Goal: Information Seeking & Learning: Learn about a topic

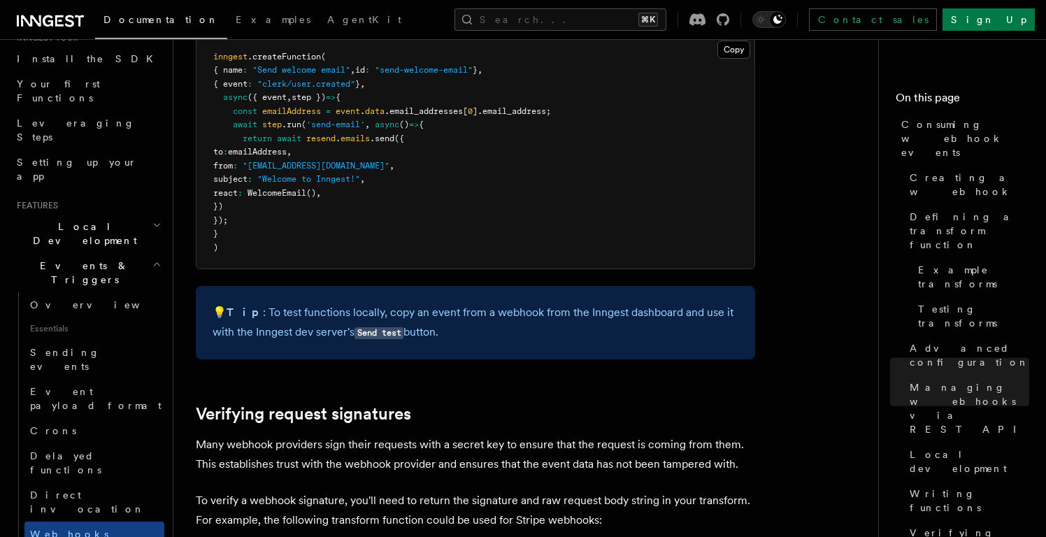
scroll to position [4361, 0]
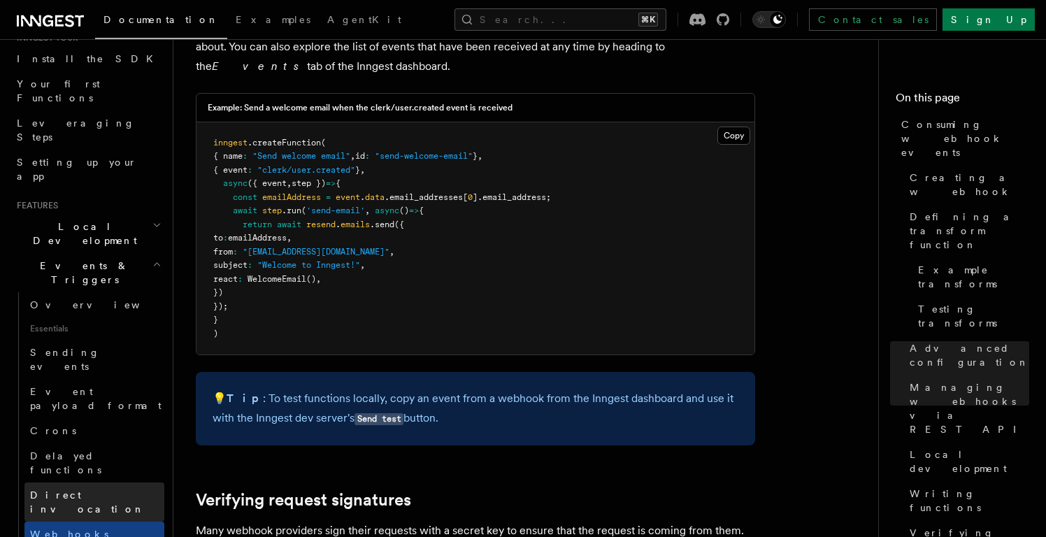
click at [54, 489] on span "Direct invocation" at bounding box center [87, 501] width 115 height 25
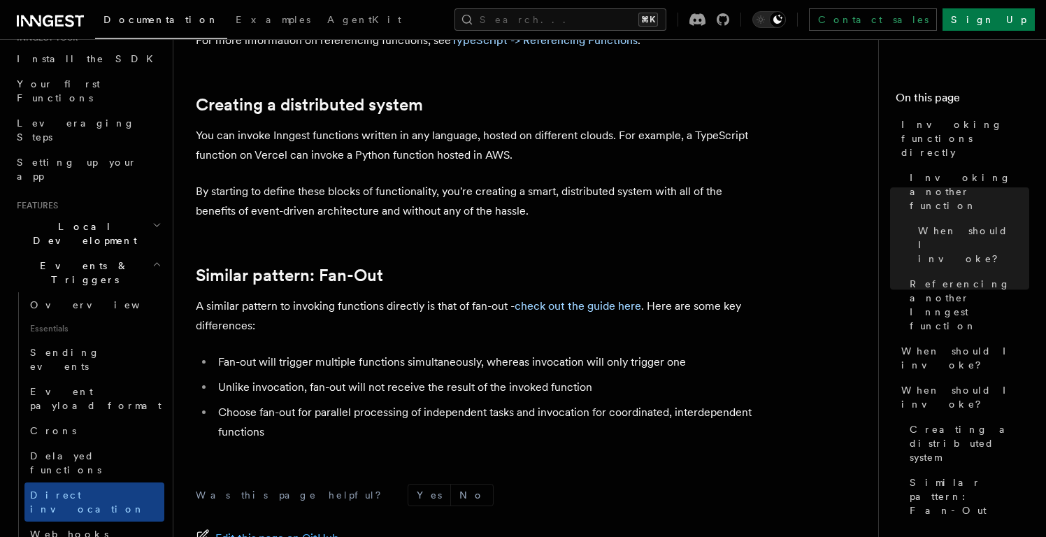
scroll to position [1861, 0]
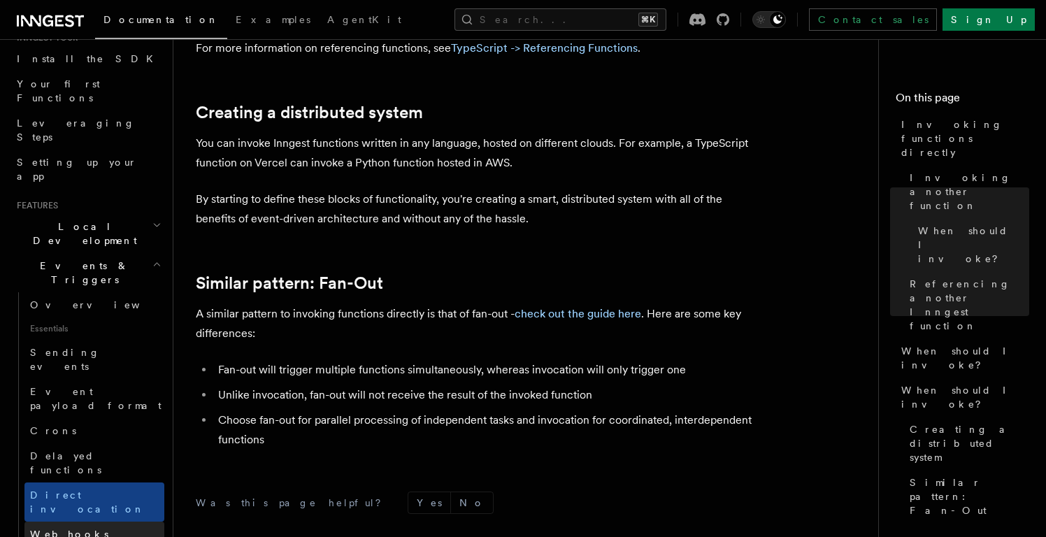
click at [97, 522] on link "Webhooks" at bounding box center [94, 534] width 140 height 25
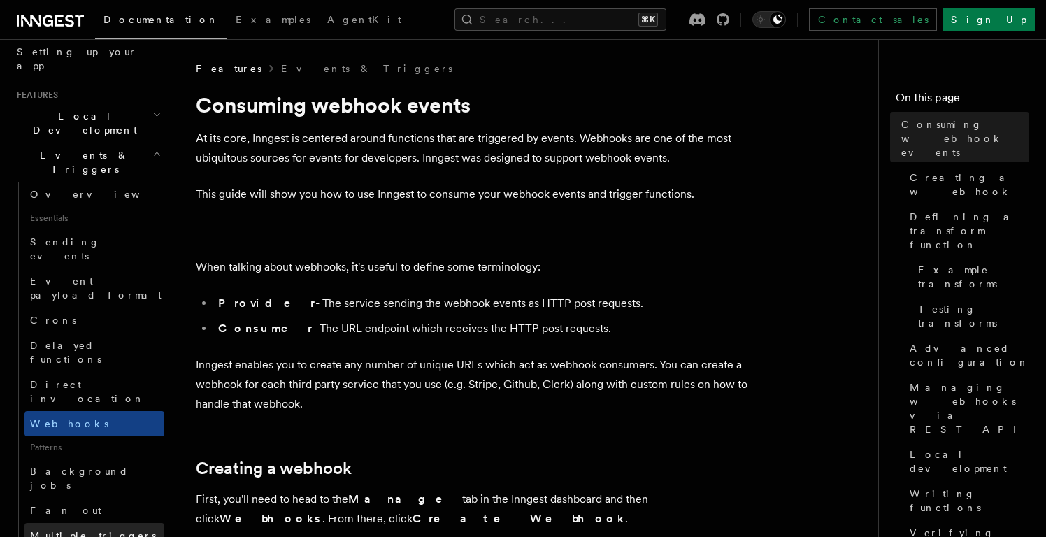
scroll to position [265, 0]
click at [423, 359] on p "Inngest enables you to create any number of unique URLs which act as webhook co…" at bounding box center [475, 384] width 559 height 59
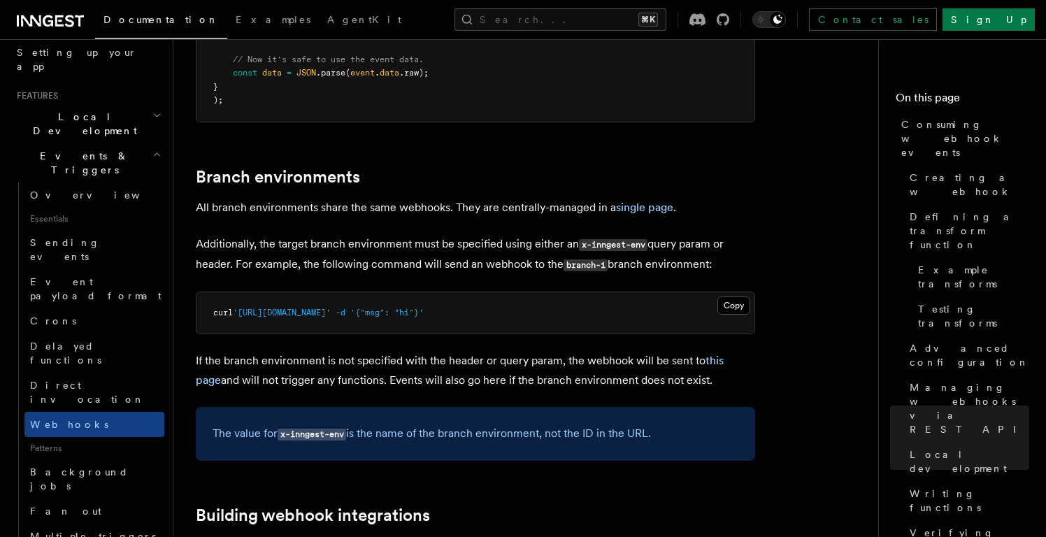
scroll to position [4576, 0]
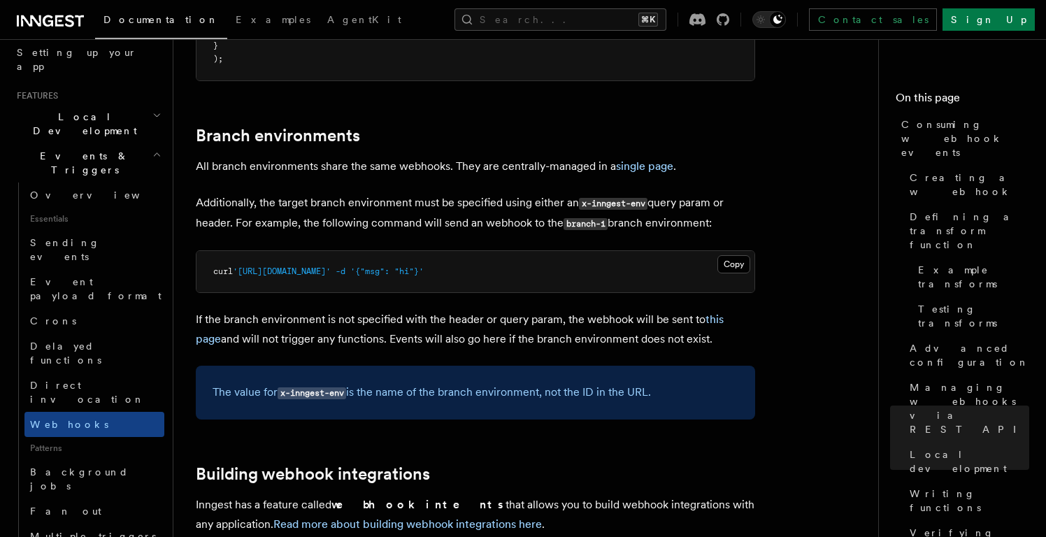
scroll to position [4639, 0]
click at [375, 517] on link "Read more about building webhook integrations here" at bounding box center [407, 523] width 268 height 13
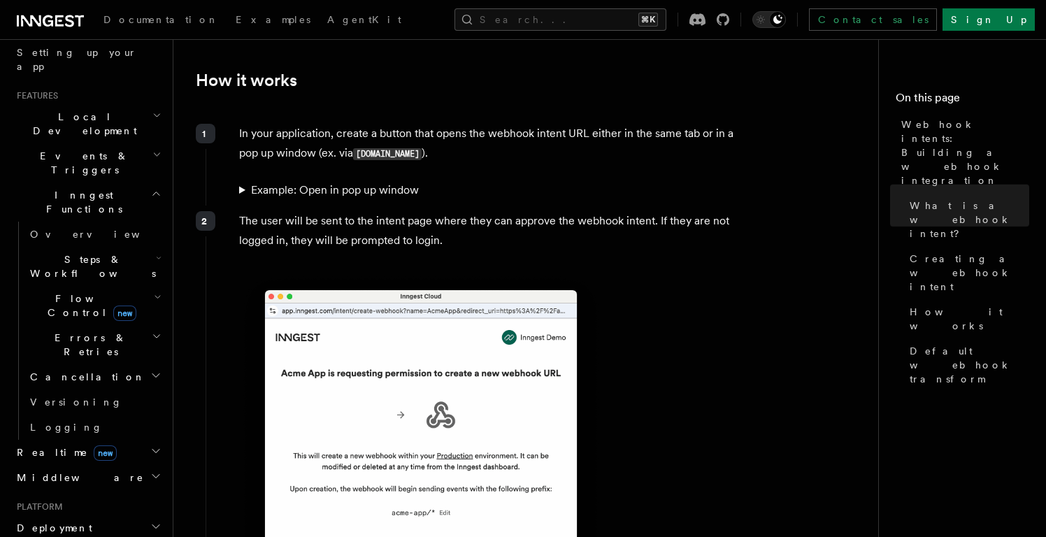
scroll to position [1149, 0]
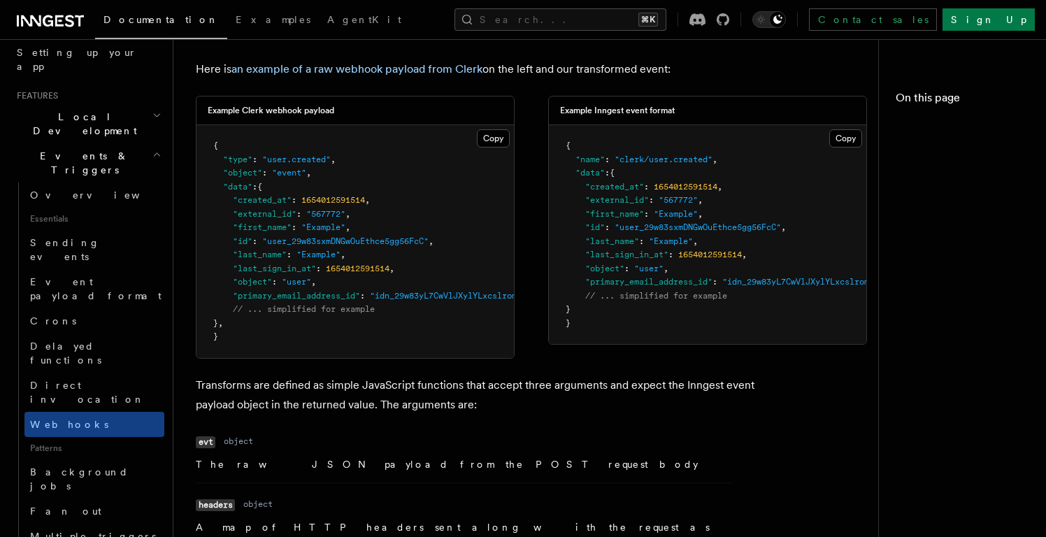
scroll to position [4273, 0]
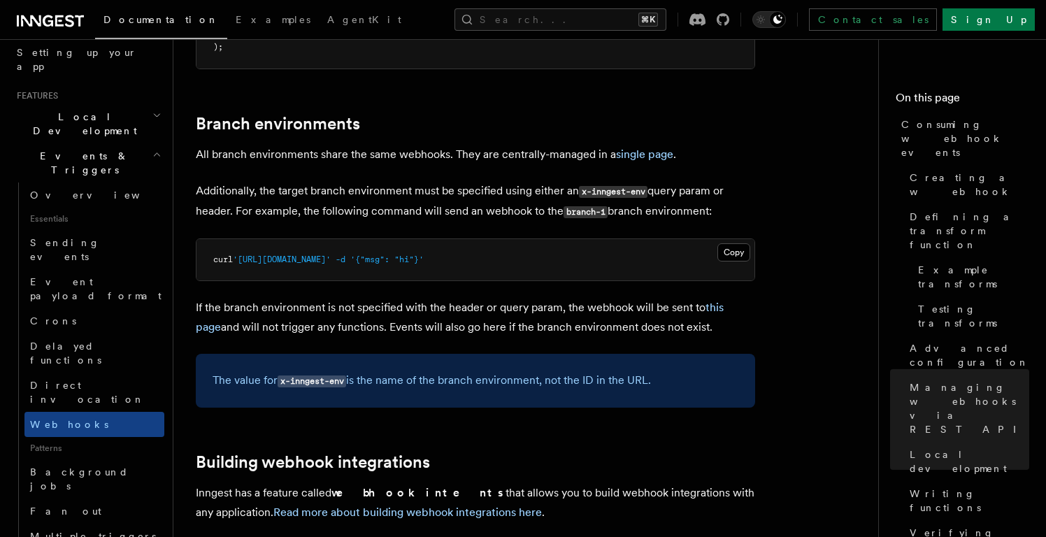
scroll to position [4654, 0]
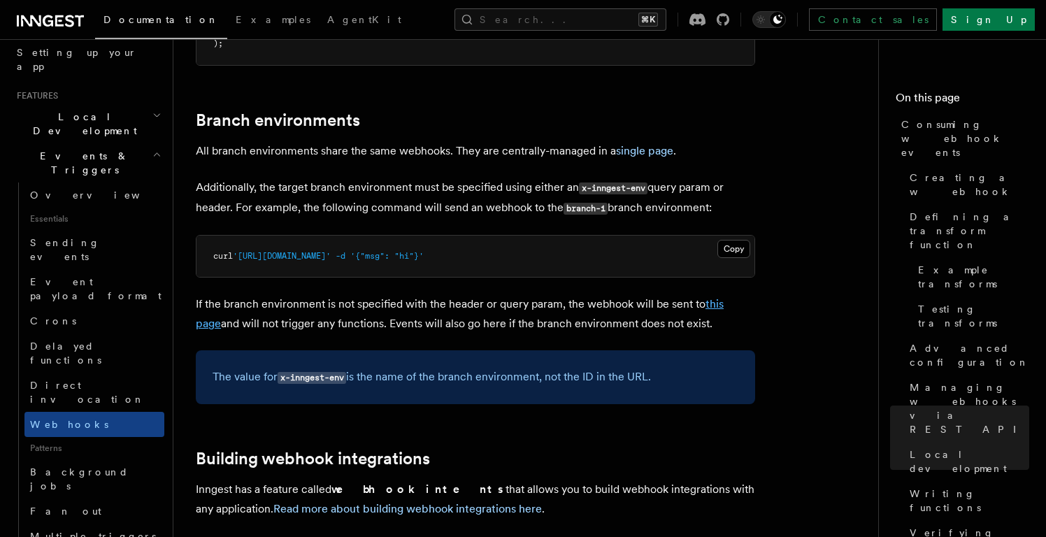
click at [724, 297] on link "this page" at bounding box center [460, 313] width 528 height 33
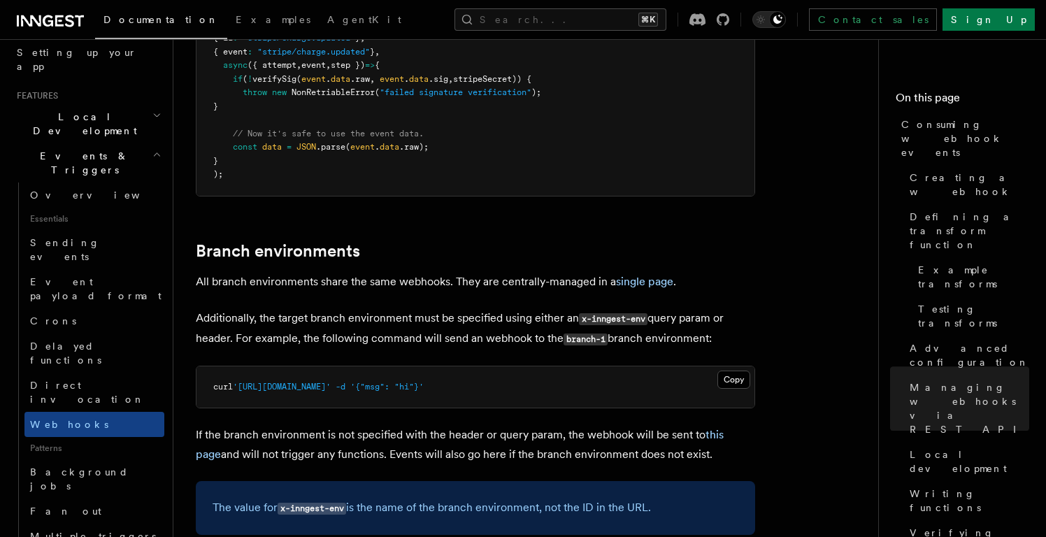
scroll to position [4545, 0]
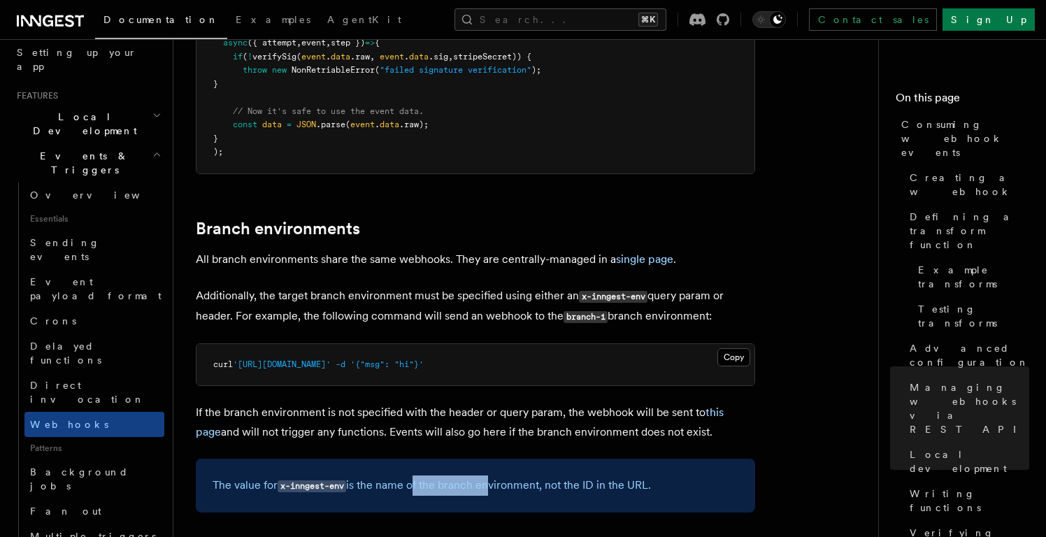
drag, startPoint x: 415, startPoint y: 366, endPoint x: 492, endPoint y: 366, distance: 76.9
click at [492, 475] on p "The value for x-inngest-env is the name of the branch environment, not the ID i…" at bounding box center [476, 485] width 526 height 20
click at [946, 375] on link "Managing webhooks via REST API" at bounding box center [966, 408] width 125 height 67
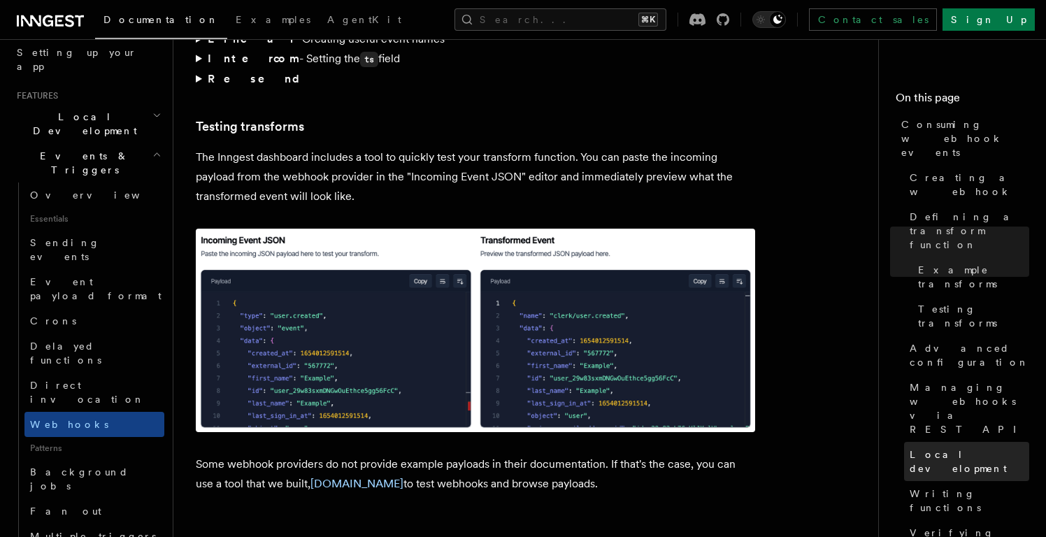
click at [941, 447] on span "Local development" at bounding box center [970, 461] width 120 height 28
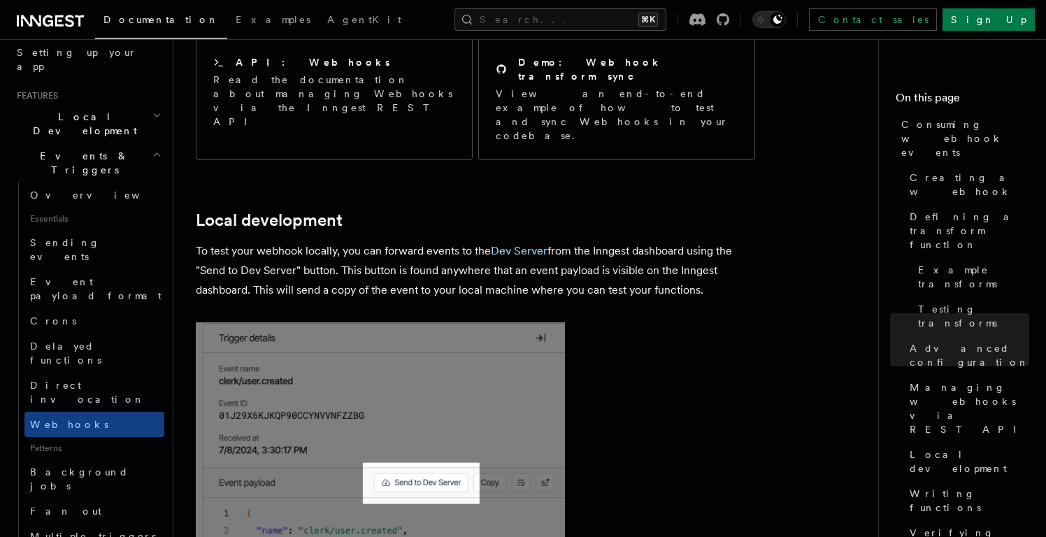
scroll to position [3073, 0]
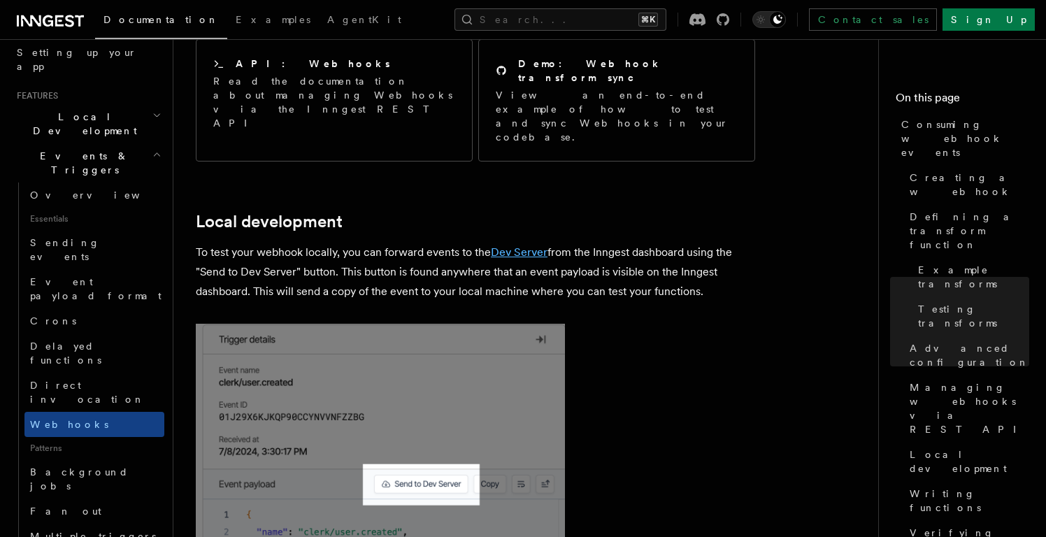
click at [520, 245] on link "Dev Server" at bounding box center [519, 251] width 57 height 13
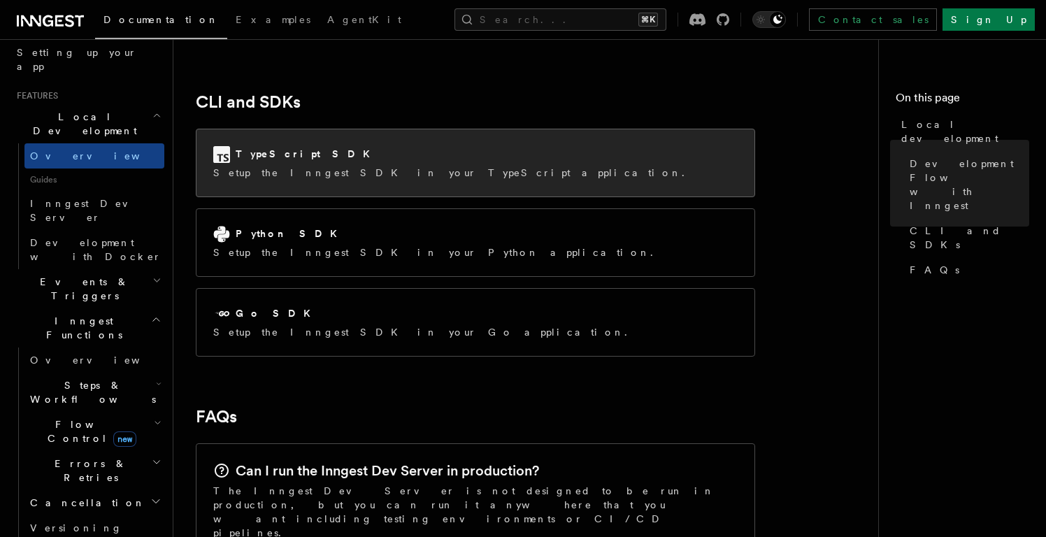
scroll to position [1891, 0]
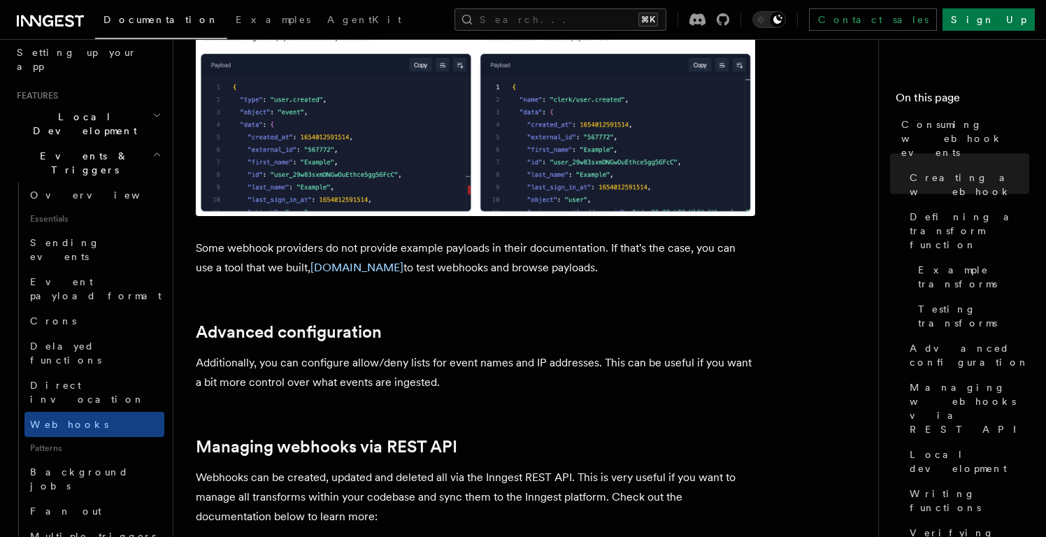
scroll to position [2590, 0]
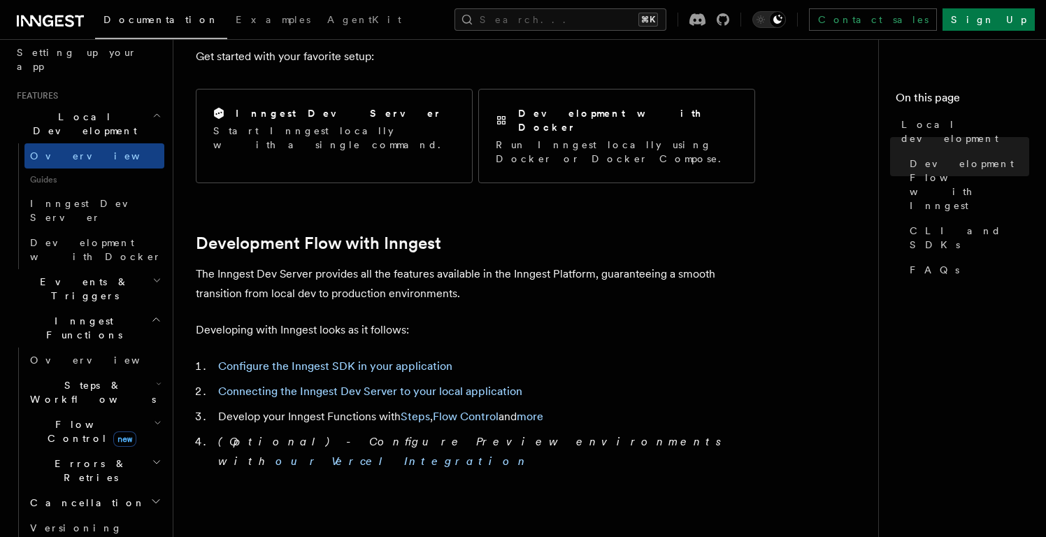
scroll to position [544, 0]
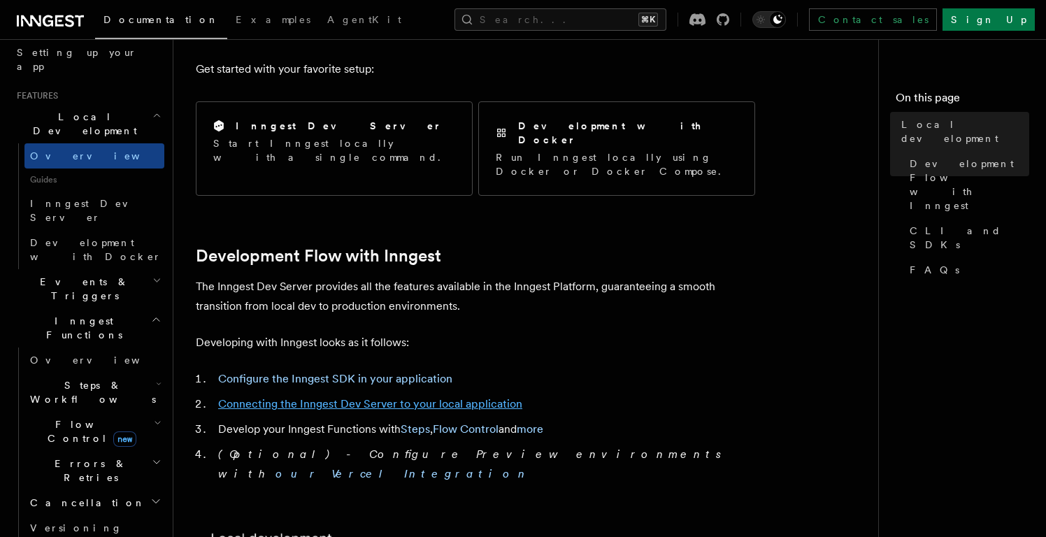
click at [354, 397] on link "Connecting the Inngest Dev Server to your local application" at bounding box center [370, 403] width 304 height 13
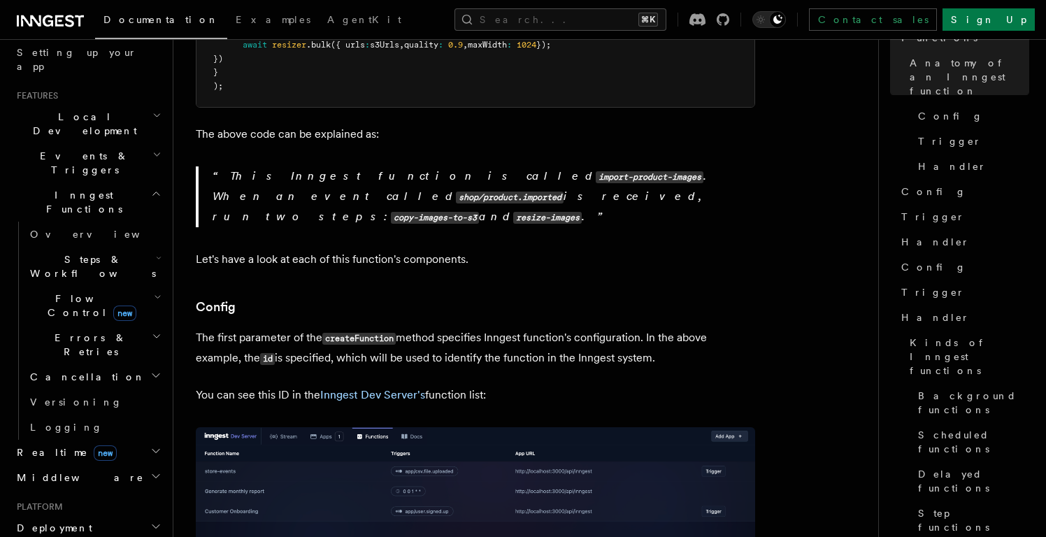
scroll to position [771, 0]
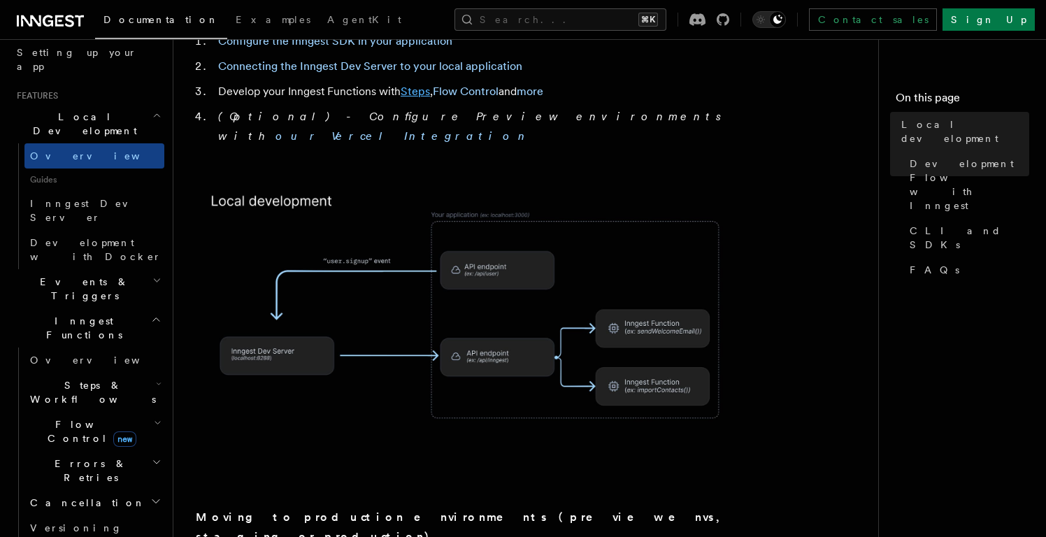
scroll to position [924, 0]
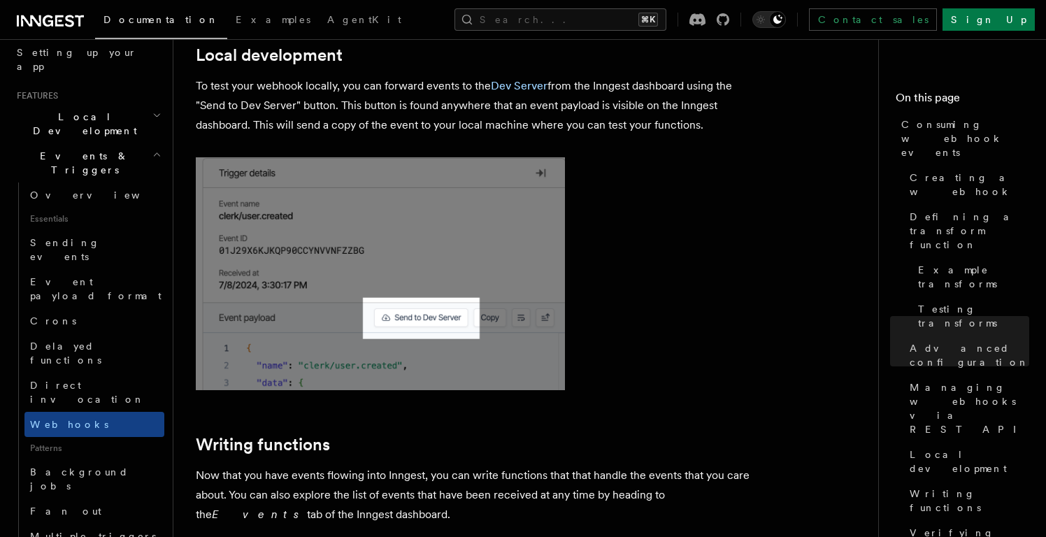
scroll to position [3208, 0]
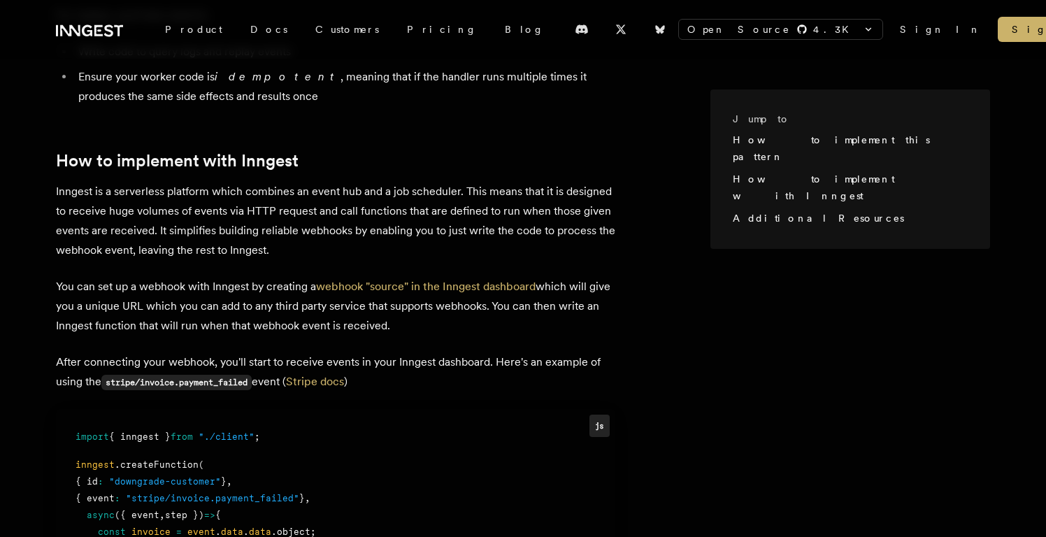
scroll to position [846, 0]
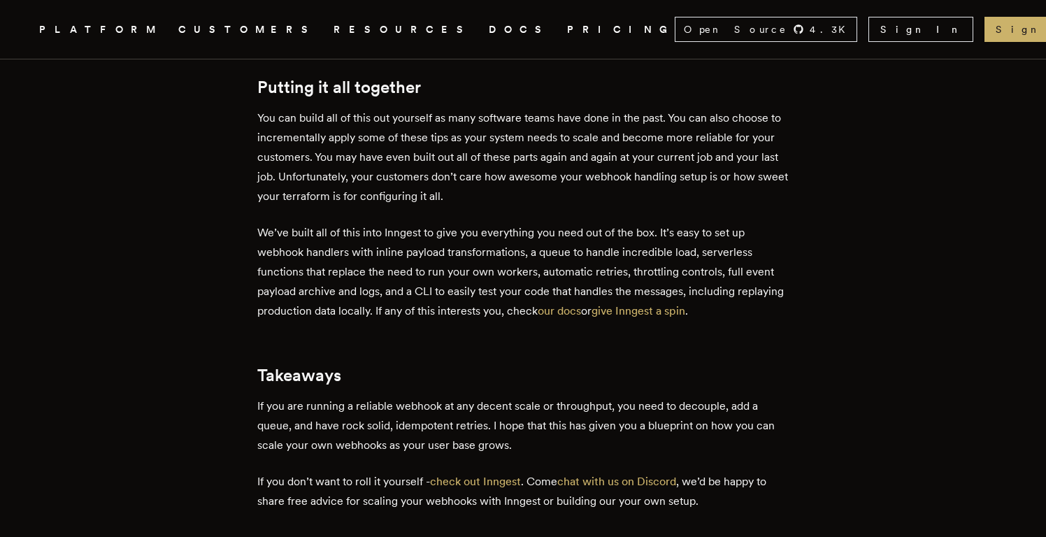
scroll to position [3473, 0]
